Goal: Task Accomplishment & Management: Manage account settings

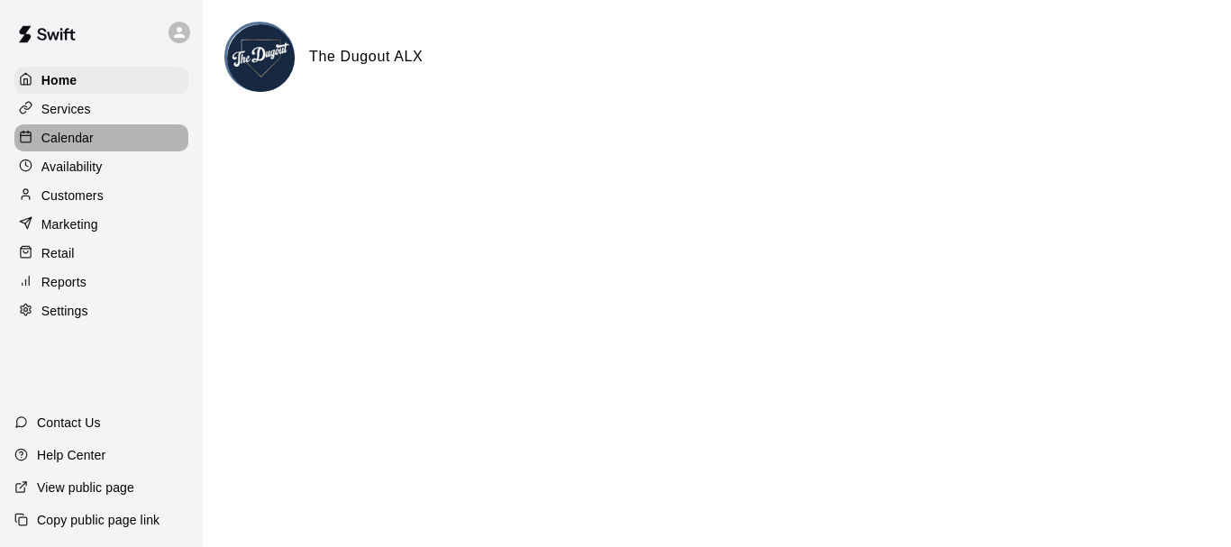
click at [90, 138] on p "Calendar" at bounding box center [67, 138] width 52 height 18
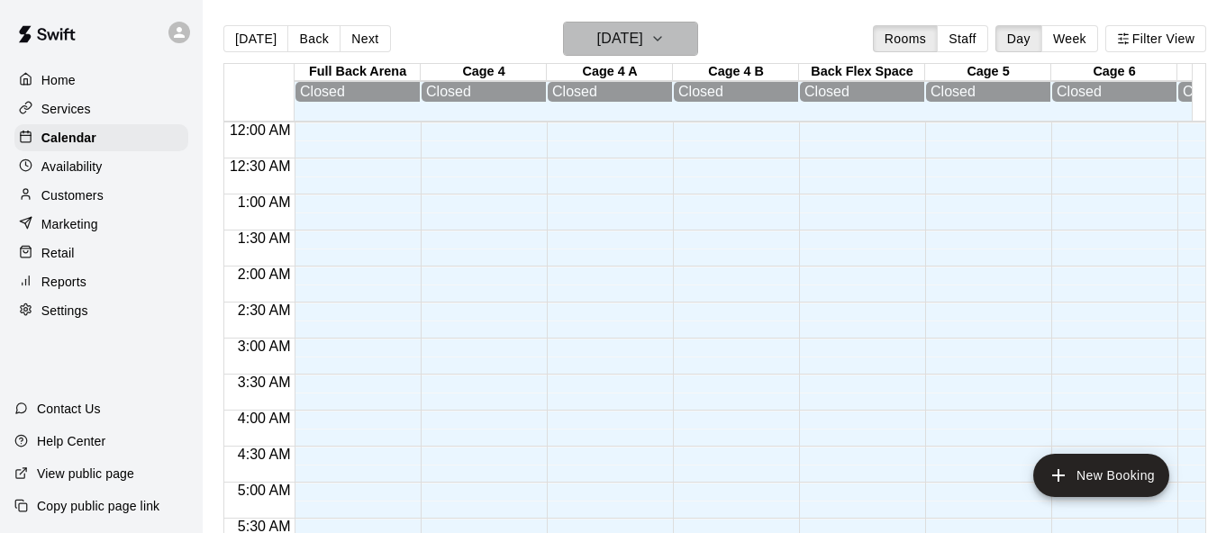
click at [643, 40] on h6 "[DATE]" at bounding box center [620, 38] width 46 height 25
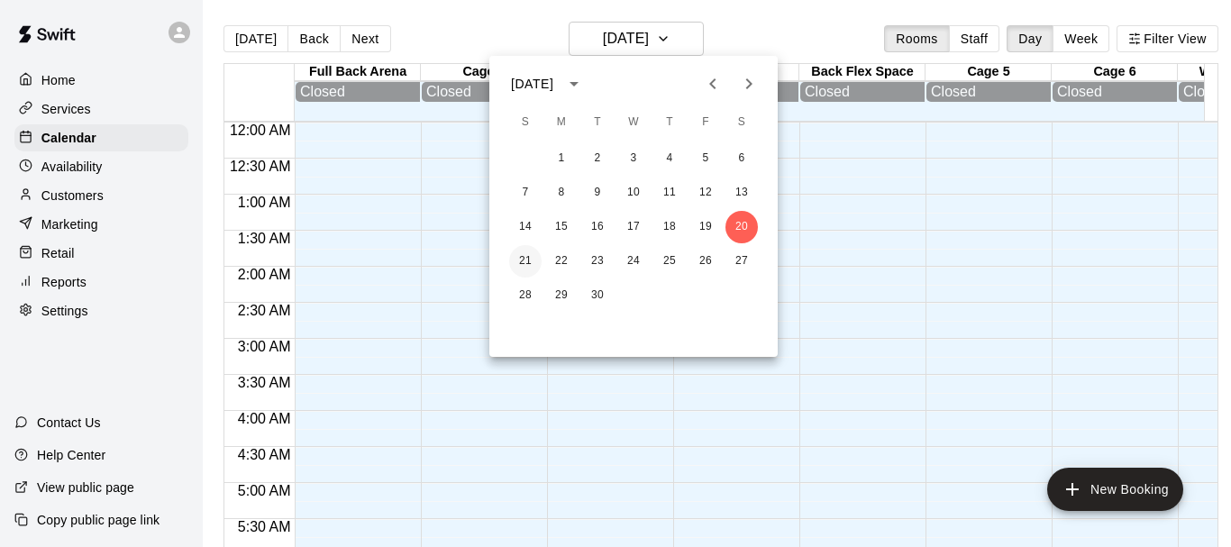
click at [530, 253] on button "21" at bounding box center [525, 261] width 32 height 32
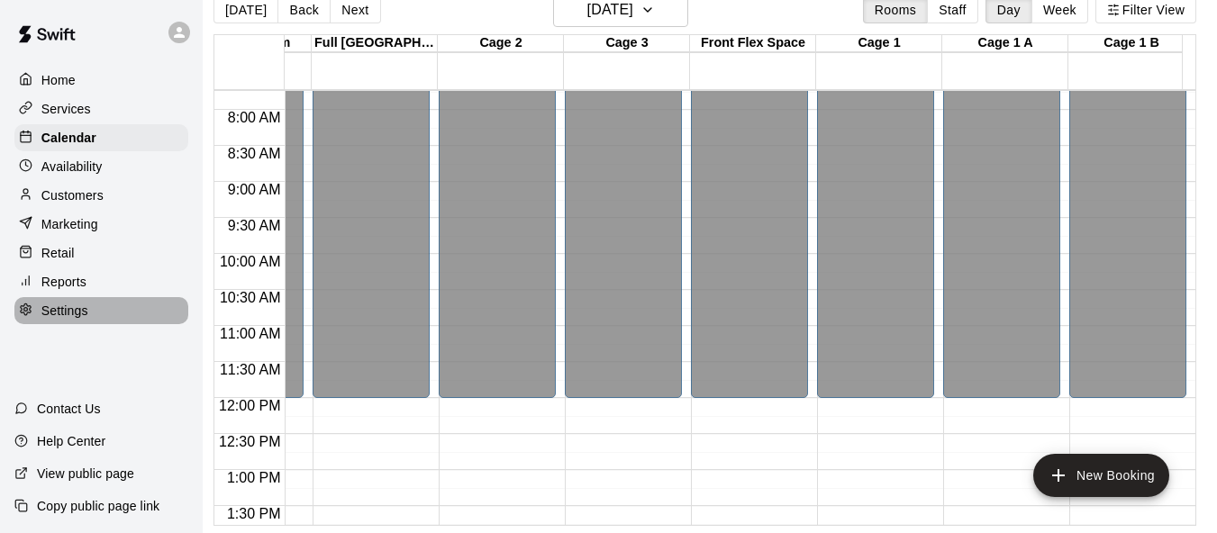
click at [57, 315] on p "Settings" at bounding box center [64, 311] width 47 height 18
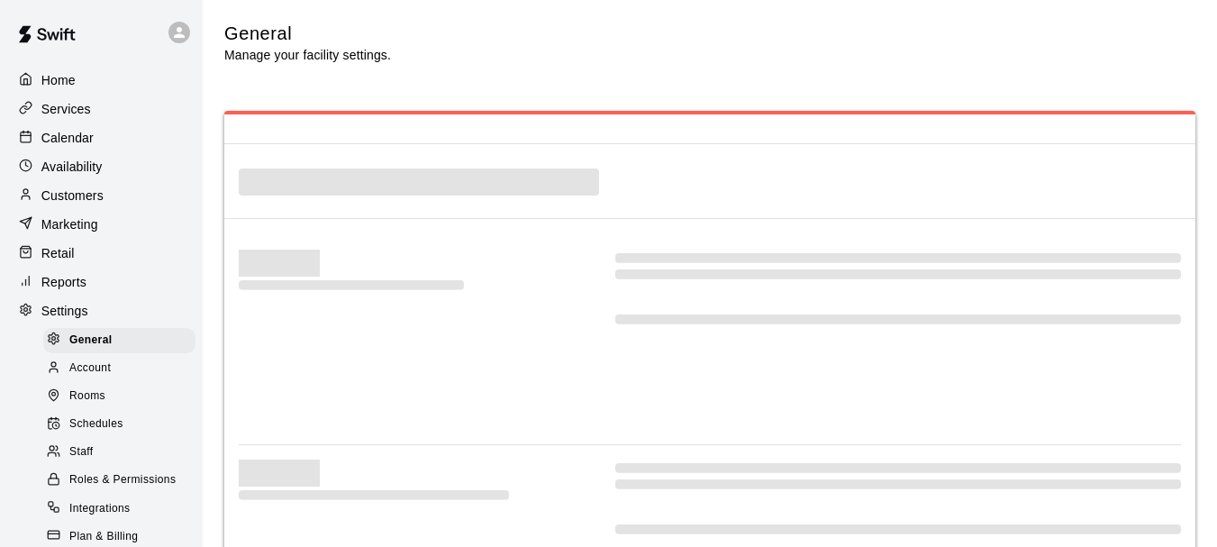
select select "**"
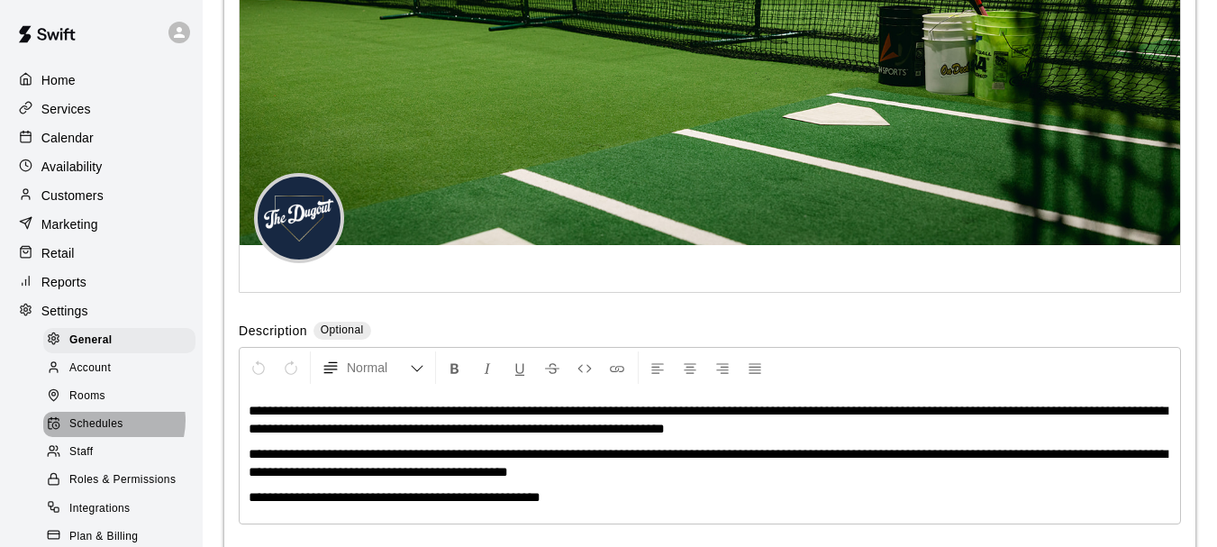
click at [108, 431] on span "Schedules" at bounding box center [96, 424] width 54 height 18
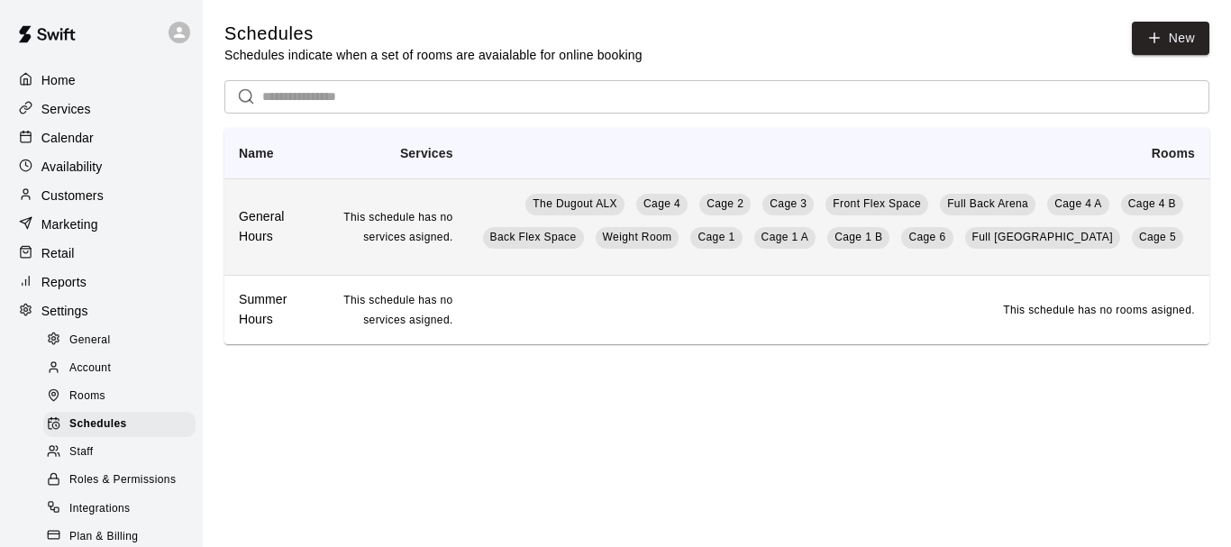
click at [453, 231] on td "This schedule has no services asigned." at bounding box center [392, 226] width 149 height 96
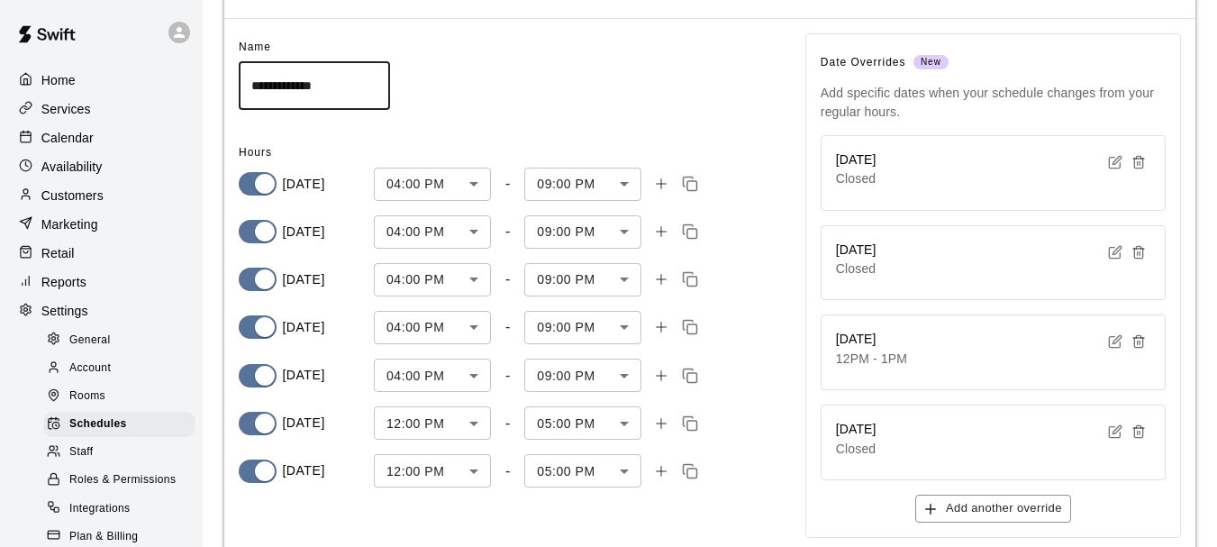
click at [1135, 167] on icon "button" at bounding box center [1139, 162] width 14 height 14
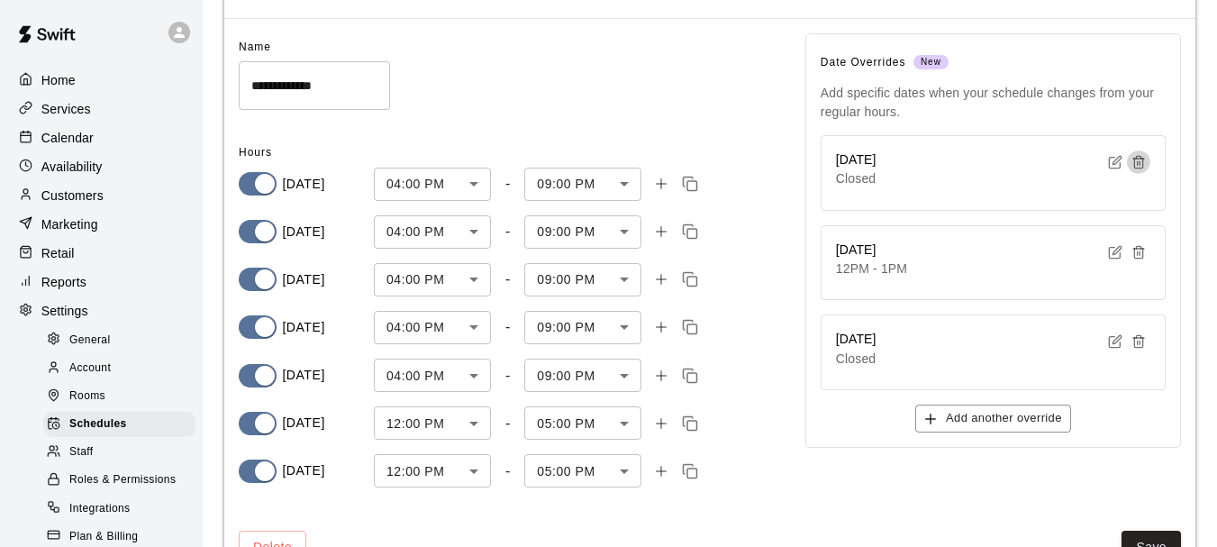
click at [1135, 167] on icon "button" at bounding box center [1139, 162] width 14 height 14
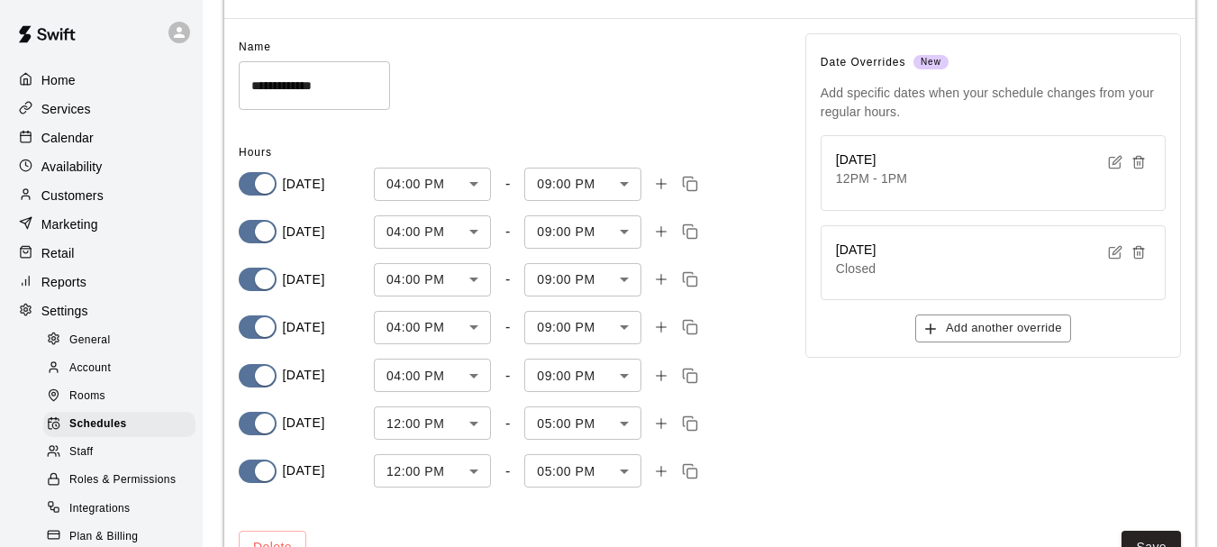
click at [1135, 167] on icon "button" at bounding box center [1139, 162] width 14 height 14
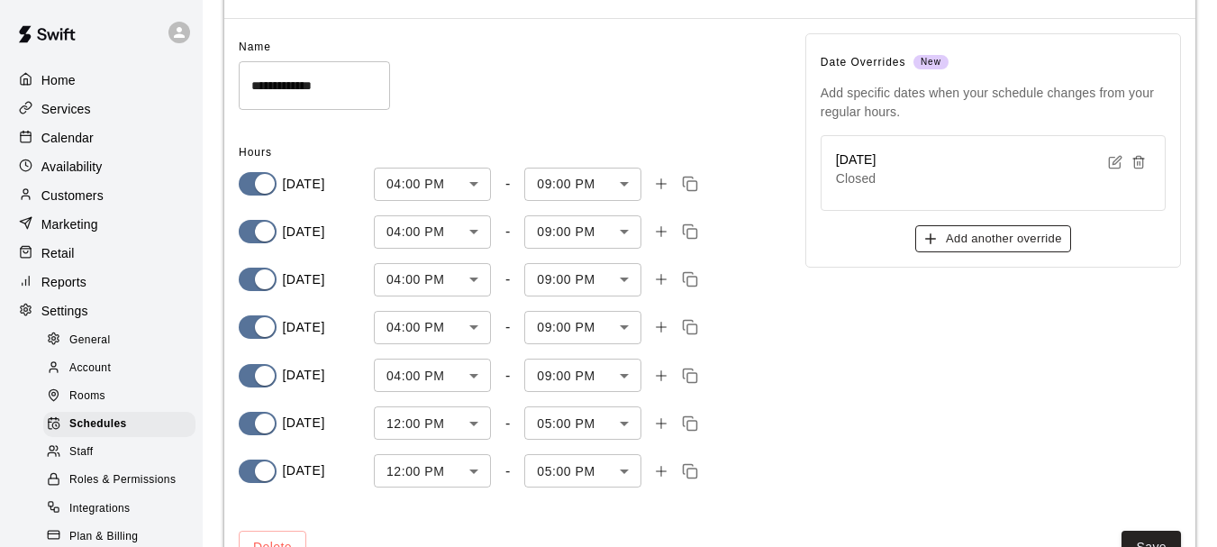
click at [999, 246] on button "Add another override" at bounding box center [993, 239] width 156 height 28
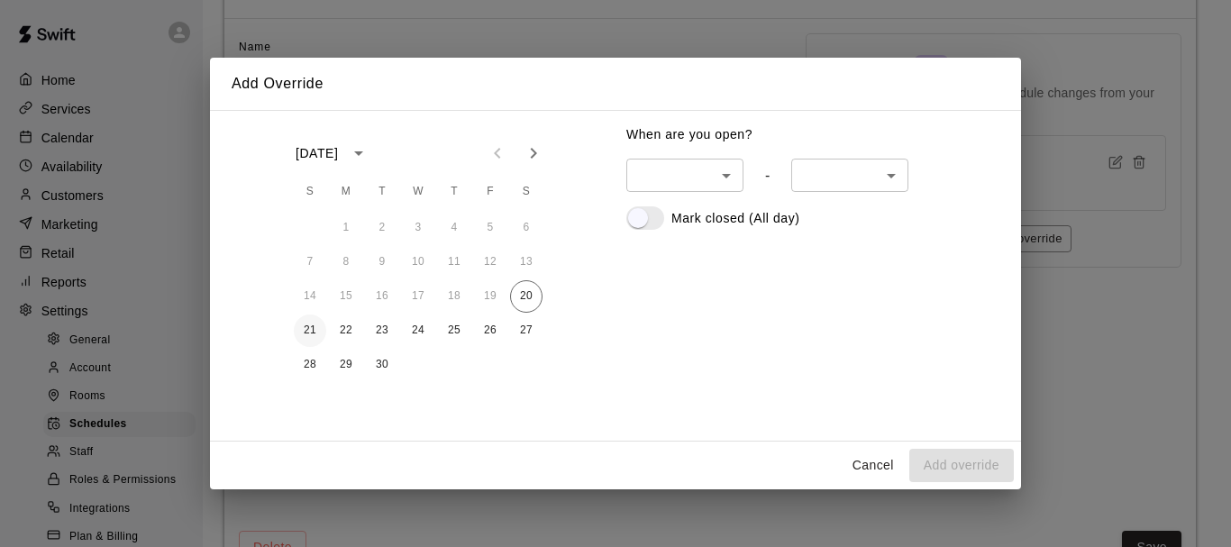
click at [315, 329] on button "21" at bounding box center [310, 330] width 32 height 32
click at [976, 469] on button "Add override" at bounding box center [961, 465] width 105 height 33
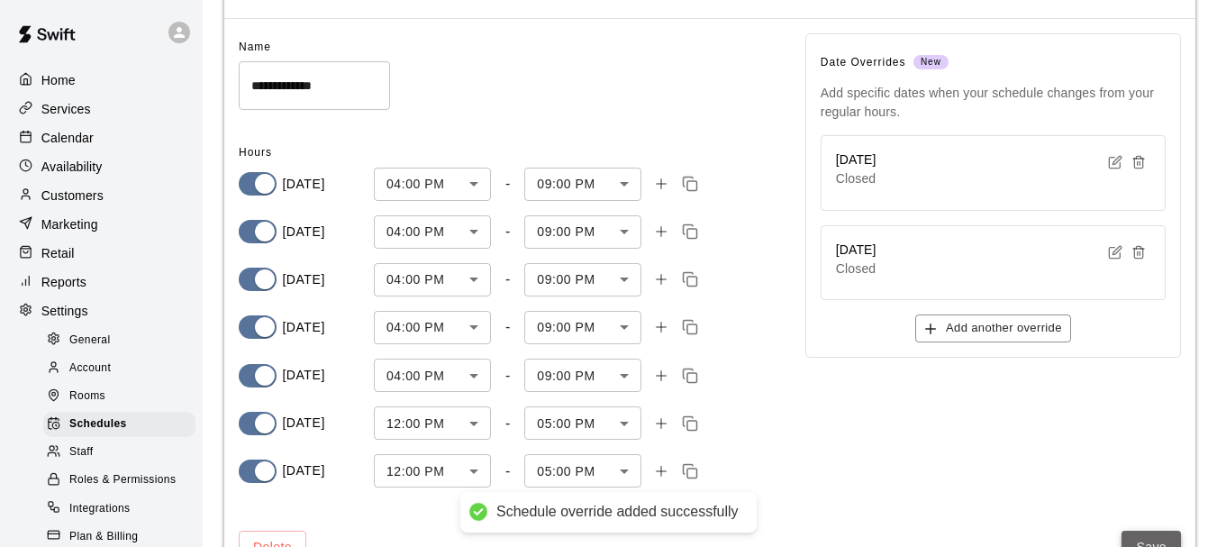
click at [1148, 542] on button "Save" at bounding box center [1151, 547] width 59 height 33
